Goal: Task Accomplishment & Management: Manage account settings

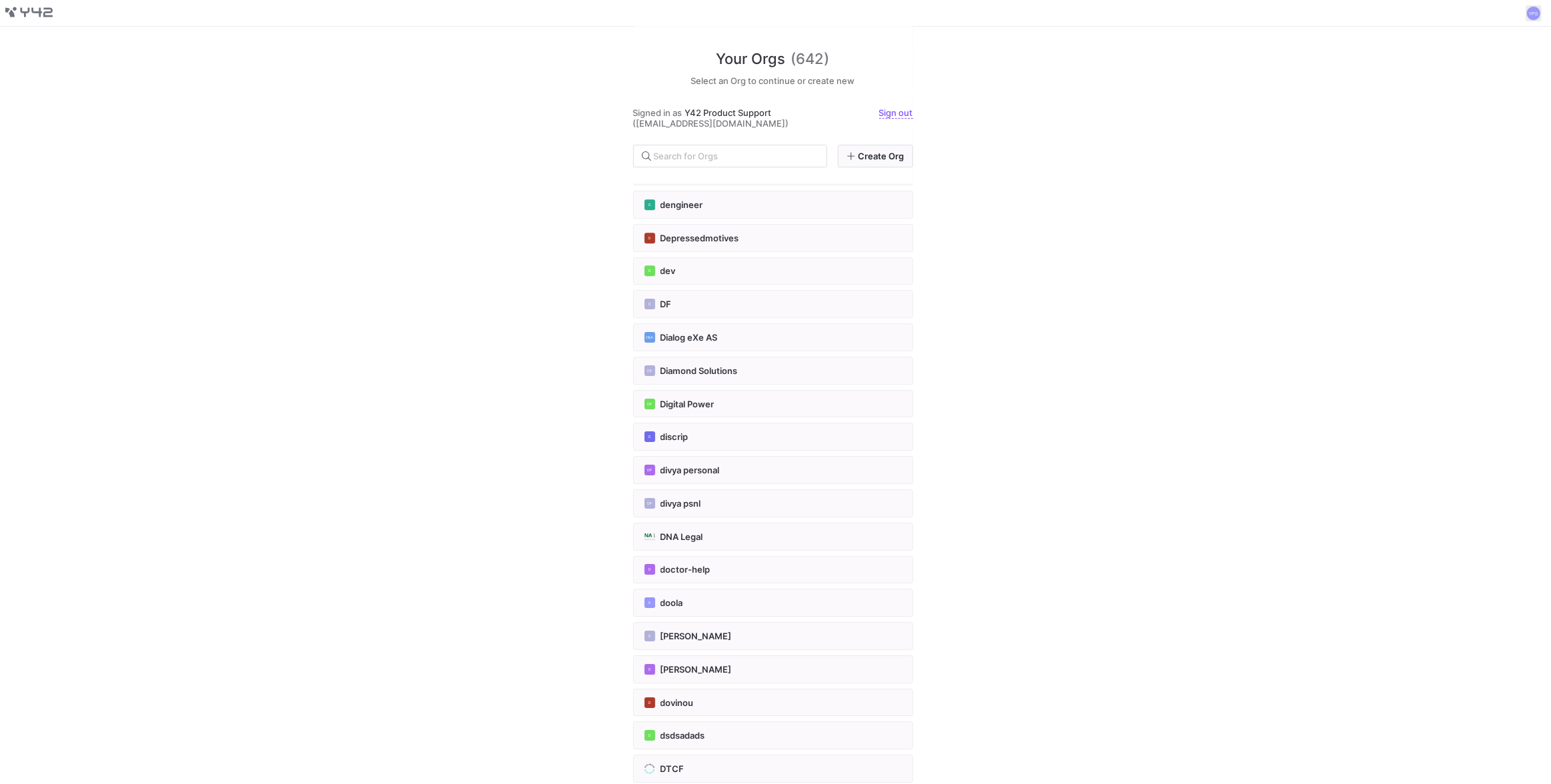
click at [1529, 12] on span at bounding box center [1534, 13] width 16 height 16
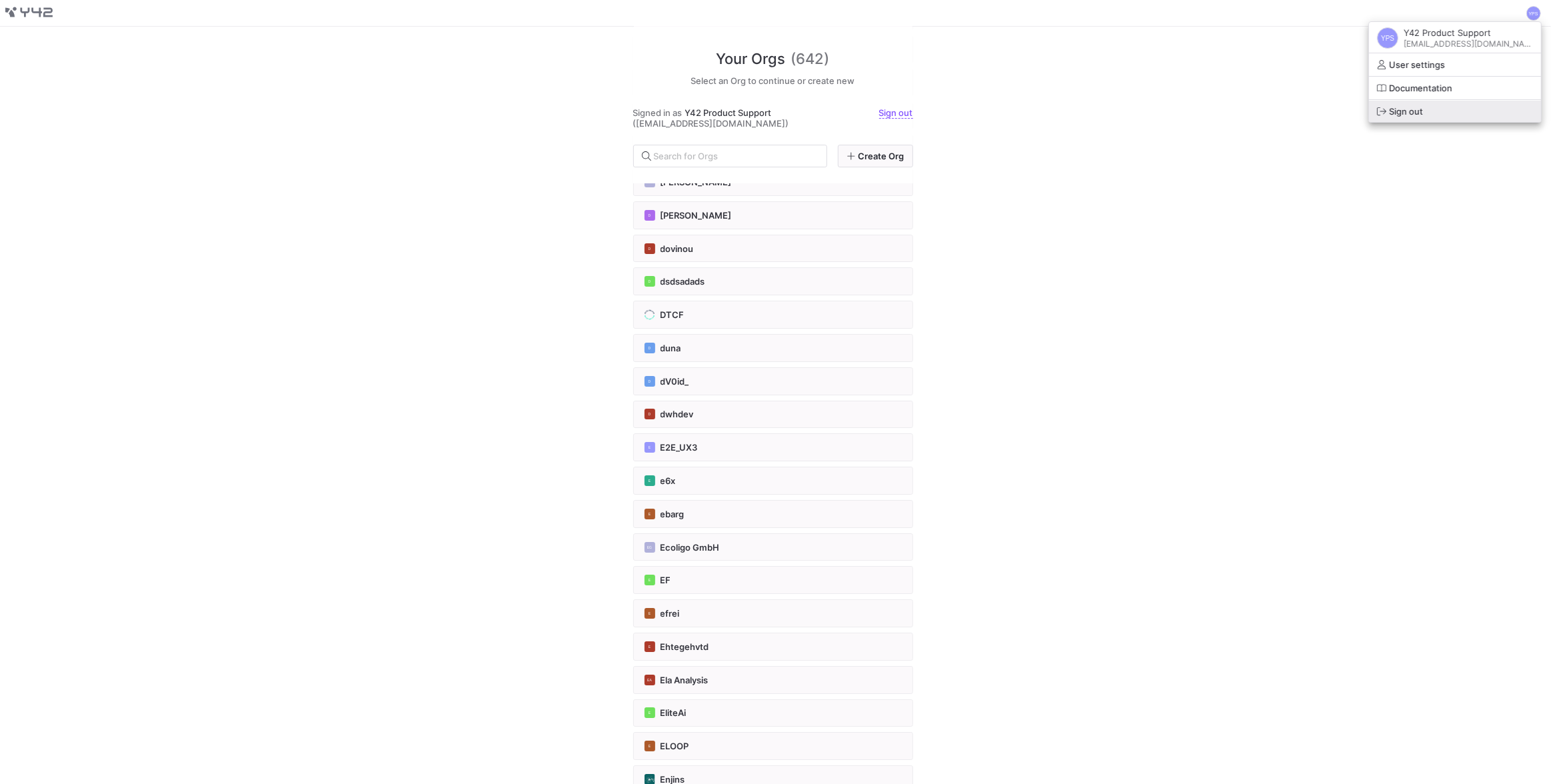
scroll to position [5271, 0]
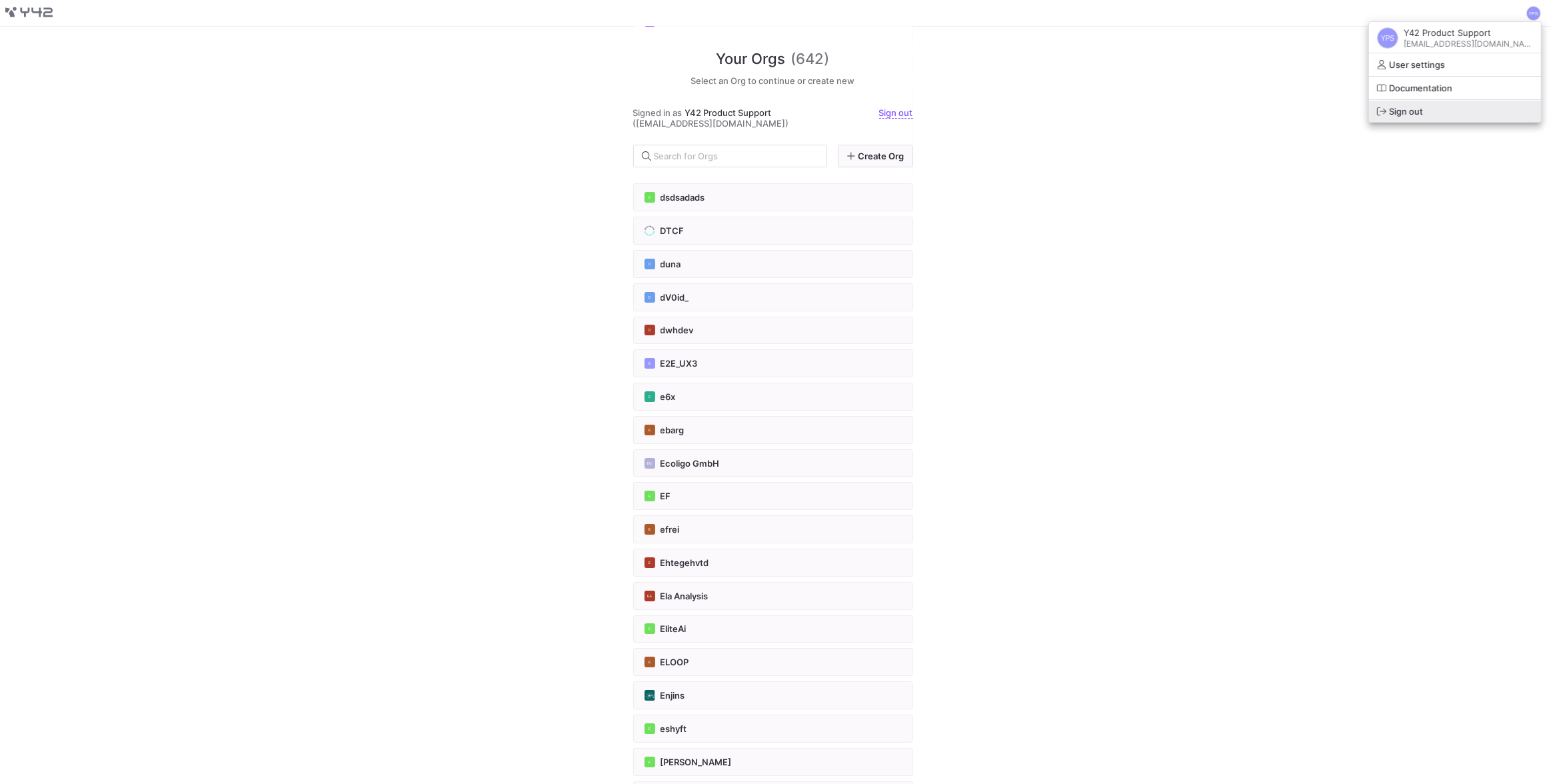
click at [1433, 117] on button "Sign out" at bounding box center [1455, 111] width 172 height 21
